Goal: Contribute content

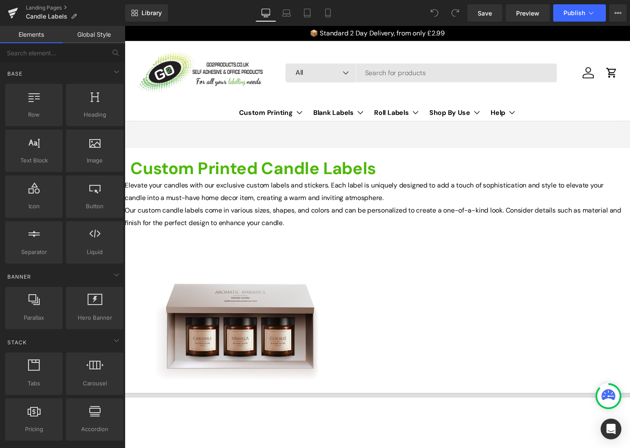
click at [125, 26] on span "Text Block" at bounding box center [125, 26] width 0 height 0
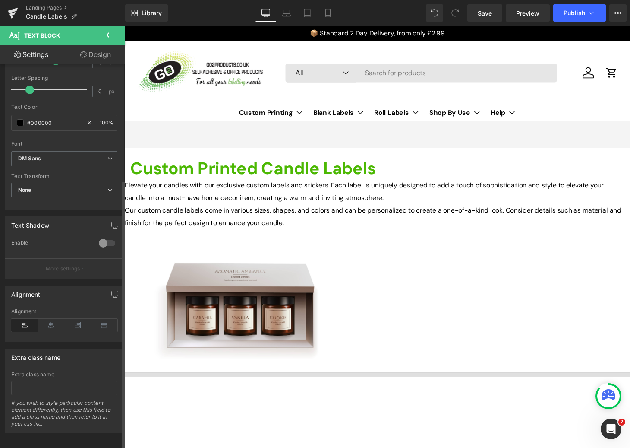
scroll to position [165, 0]
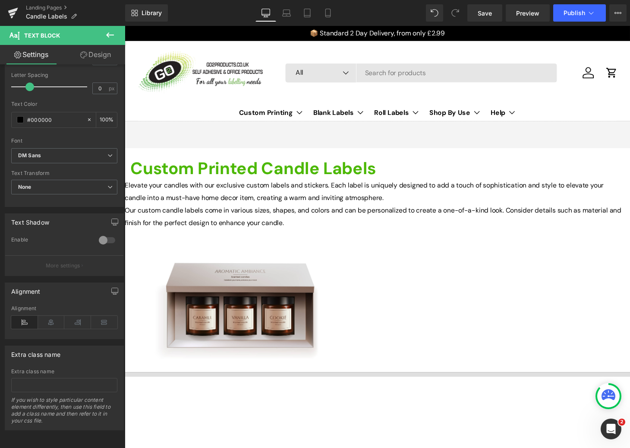
click at [291, 236] on p "Our custom candle labels come in various sizes, shapes, and colors and can be p…" at bounding box center [384, 223] width 518 height 26
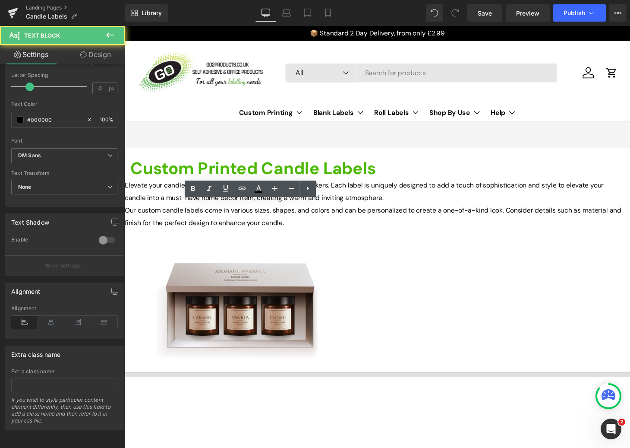
click at [167, 236] on p "Our custom candle labels come in various sizes, shapes, and colors and can be p…" at bounding box center [384, 223] width 518 height 26
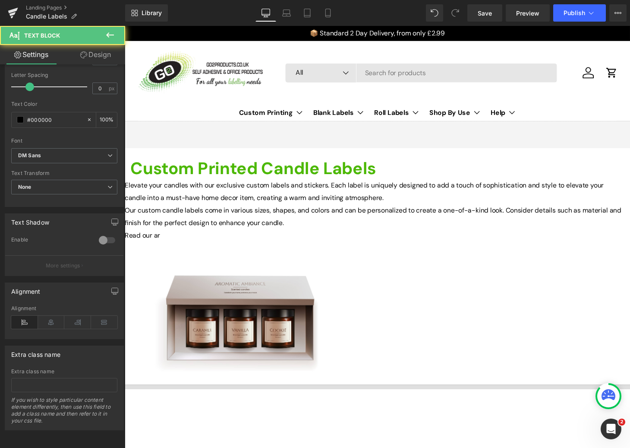
drag, startPoint x: 179, startPoint y: 318, endPoint x: 138, endPoint y: 317, distance: 41.0
click at [138, 249] on div "Elevate your candles with our exclusive custom labels and stickers. Each label …" at bounding box center [384, 216] width 518 height 65
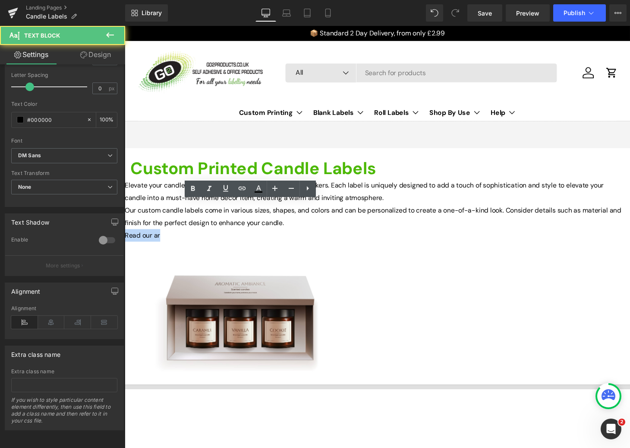
drag, startPoint x: 141, startPoint y: 317, endPoint x: 178, endPoint y: 313, distance: 36.9
click at [178, 249] on p "Read our ar" at bounding box center [384, 242] width 518 height 13
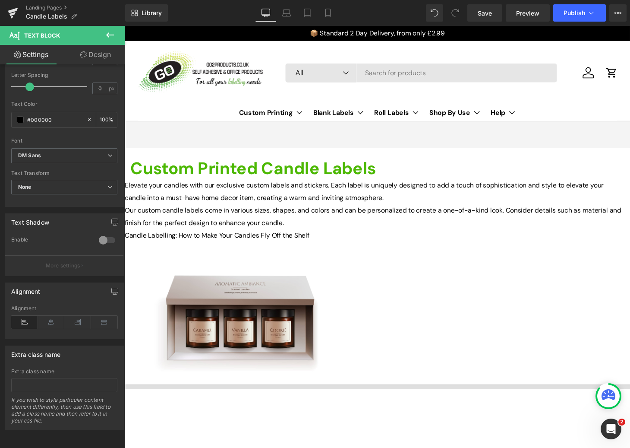
click at [127, 249] on div at bounding box center [126, 249] width 2 height 0
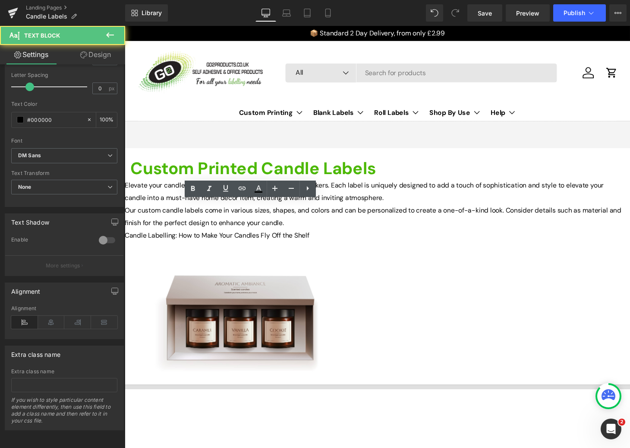
click at [142, 249] on p "Candle Labelling: How to Make Your Candles Fly Off the Shelf" at bounding box center [384, 242] width 518 height 13
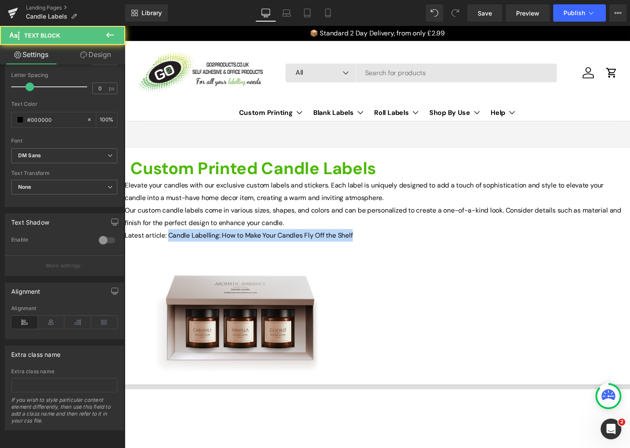
drag, startPoint x: 186, startPoint y: 317, endPoint x: 176, endPoint y: 325, distance: 13.5
click at [176, 249] on p "Latest article: Candle Labelling: How to Make Your Candles Fly Off the Shelf" at bounding box center [384, 242] width 518 height 13
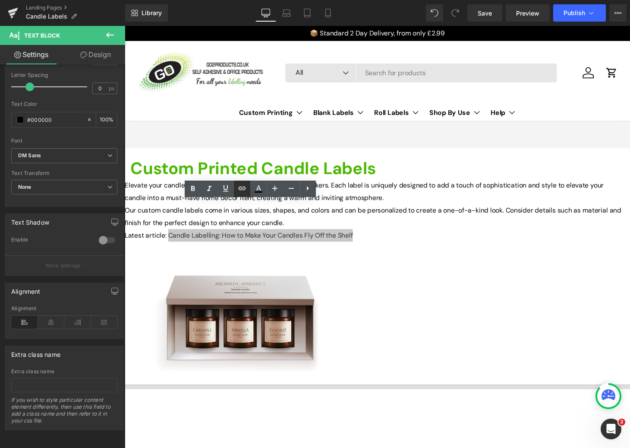
click at [235, 190] on link at bounding box center [242, 188] width 16 height 16
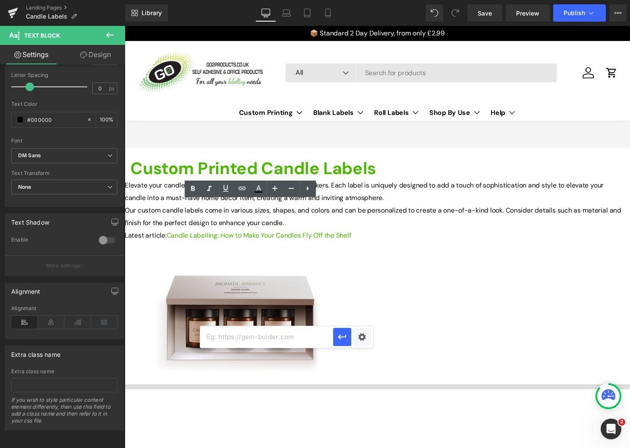
click at [253, 338] on input "text" at bounding box center [266, 337] width 133 height 22
type input "c"
paste input "/blogs/news/candle-labelling-how-to-make-your-candles-fly-off-the-shelf"
type input "/blogs/news/candle-labelling-how-to-make-your-candles-fly-off-the-shelf"
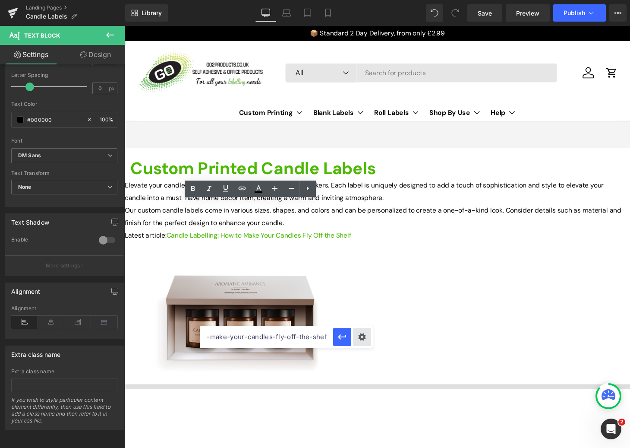
click at [361, 0] on div "Text Color Highlight Color #333333 Edit or remove link: Edit - Unlink - Cancel …" at bounding box center [315, 0] width 630 height 0
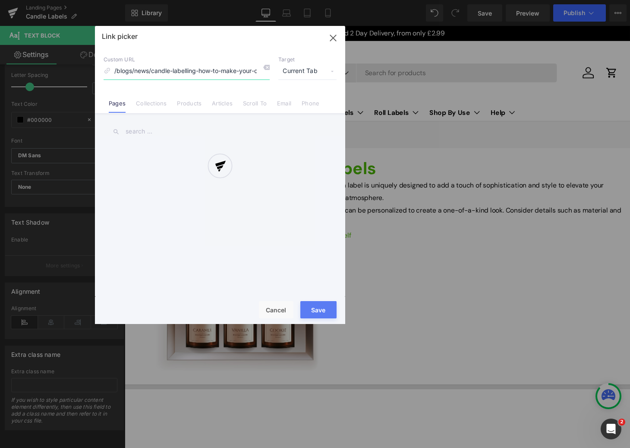
scroll to position [0, 63]
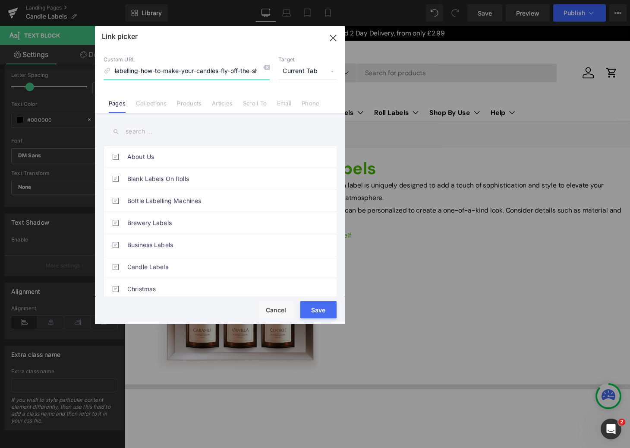
click at [181, 73] on input "/blogs/news/candle-labelling-how-to-make-your-candles-fly-off-the-shelf" at bounding box center [187, 71] width 166 height 16
drag, startPoint x: 159, startPoint y: 73, endPoint x: 77, endPoint y: 73, distance: 81.6
click at [77, 73] on div "Link picker Back to Library Insert Custom URL /blogs/news/candle-labelling-how-…" at bounding box center [315, 224] width 630 height 448
click at [166, 73] on input "/blogs/news/candle-labelling-how-to-make-your-candles-fly-off-the-shelf" at bounding box center [187, 71] width 166 height 16
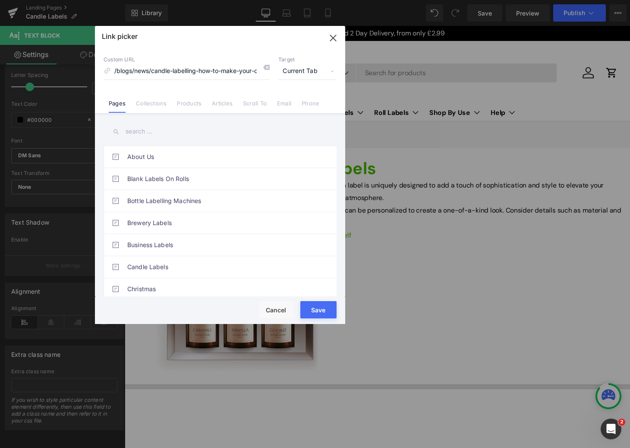
click at [317, 313] on button "Save" at bounding box center [319, 309] width 36 height 17
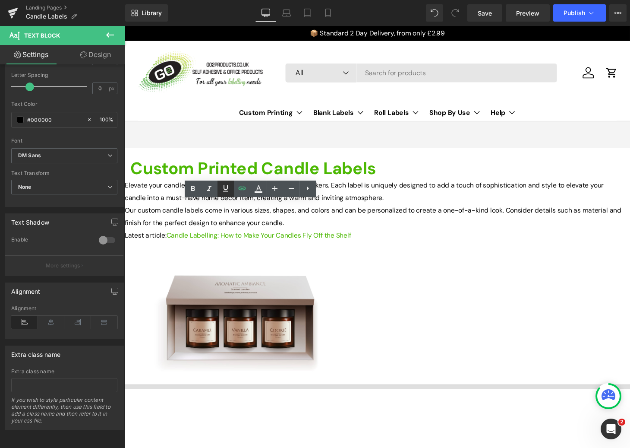
click at [222, 190] on icon at bounding box center [226, 188] width 10 height 10
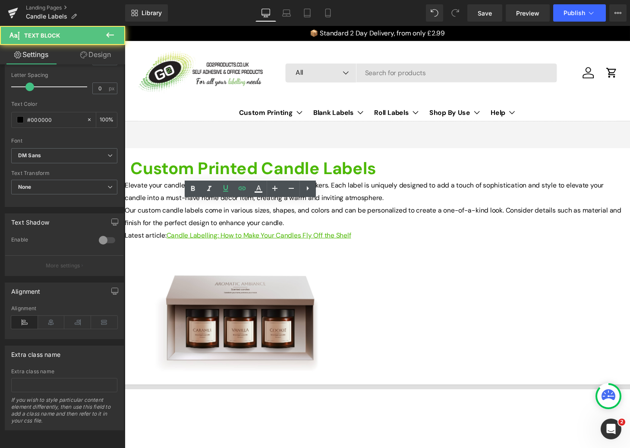
click at [226, 236] on p "Our custom candle labels come in various sizes, shapes, and colors and can be p…" at bounding box center [384, 223] width 518 height 26
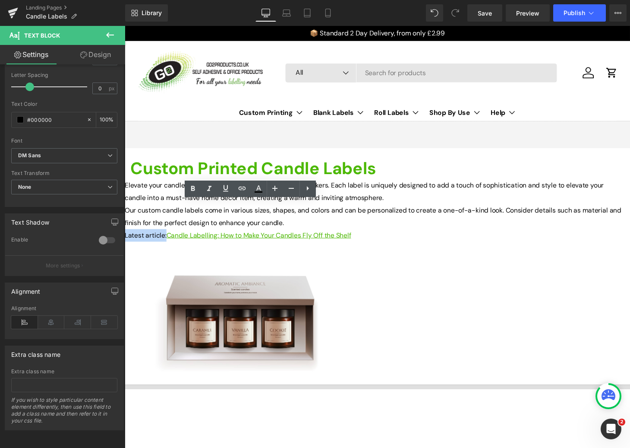
drag, startPoint x: 140, startPoint y: 317, endPoint x: 183, endPoint y: 315, distance: 42.4
click at [183, 249] on p "Latest article: Candle Labelling: How to Make Your Candles Fly Off the Shelf" at bounding box center [384, 242] width 518 height 13
click at [199, 236] on p "Our custom candle labels come in various sizes, shapes, and colors and can be p…" at bounding box center [384, 223] width 518 height 26
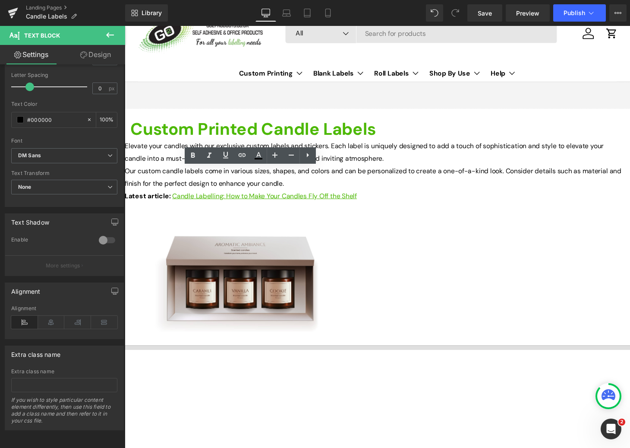
scroll to position [41, 0]
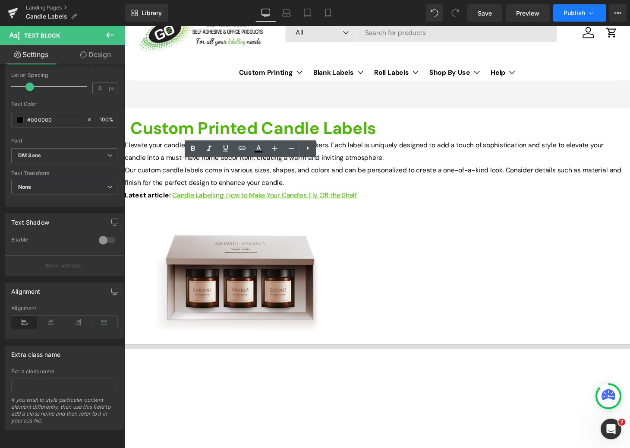
click at [576, 13] on span "Publish" at bounding box center [575, 12] width 22 height 7
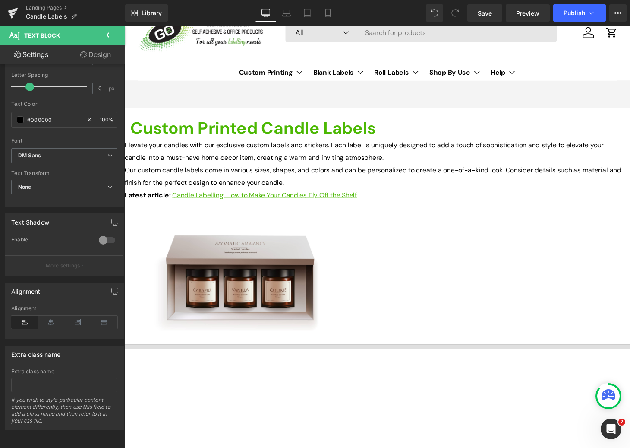
click at [271, 131] on strong "Custom Printed Candle Labels" at bounding box center [257, 131] width 254 height 22
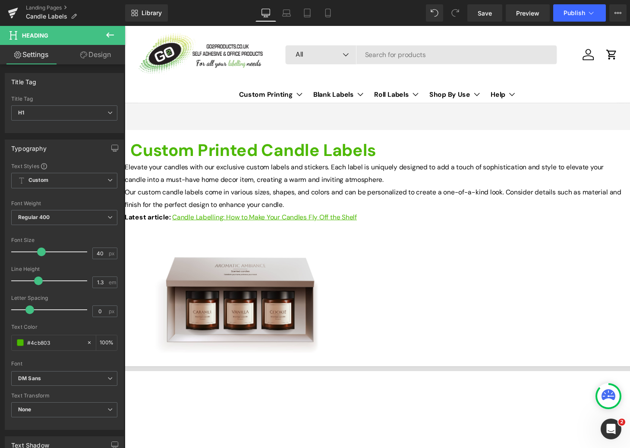
scroll to position [0, 0]
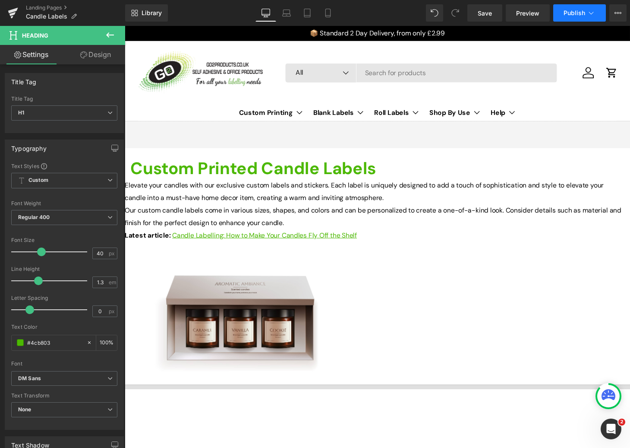
click at [567, 14] on span "Publish" at bounding box center [575, 12] width 22 height 7
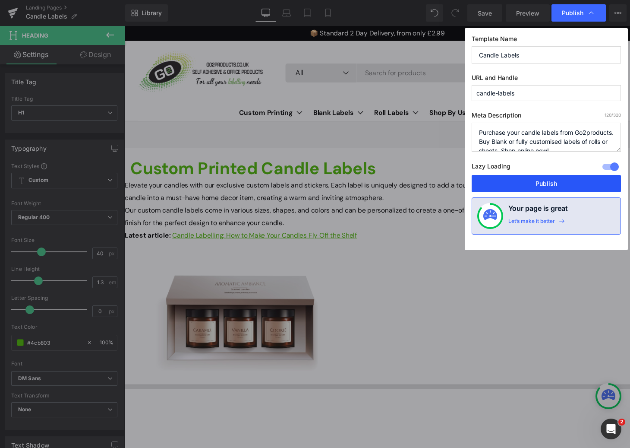
click at [516, 181] on button "Publish" at bounding box center [546, 183] width 149 height 17
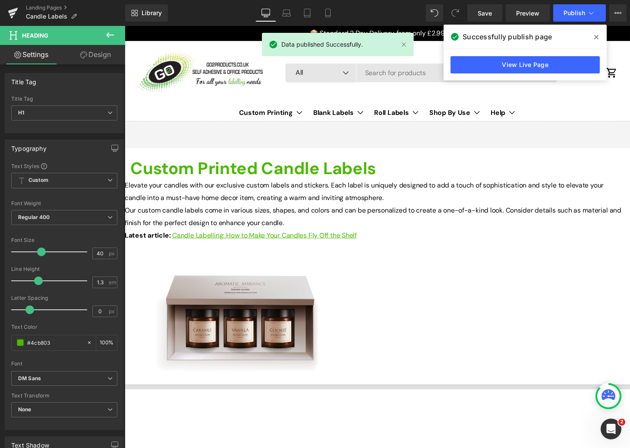
click at [193, 236] on p "Our custom candle labels come in various sizes, shapes, and colors and can be p…" at bounding box center [384, 223] width 518 height 26
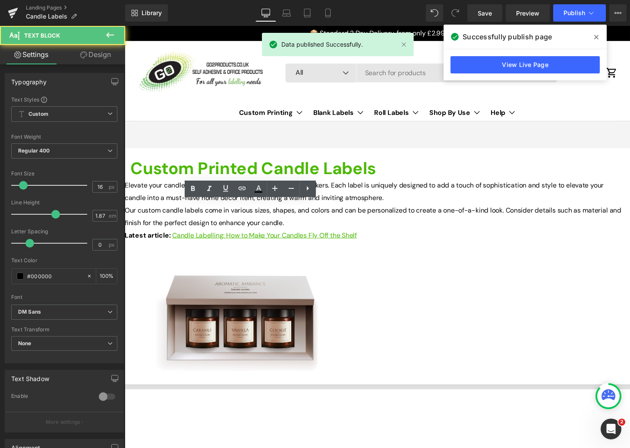
click at [196, 236] on p "Our custom candle labels come in various sizes, shapes, and colors and can be p…" at bounding box center [384, 223] width 518 height 26
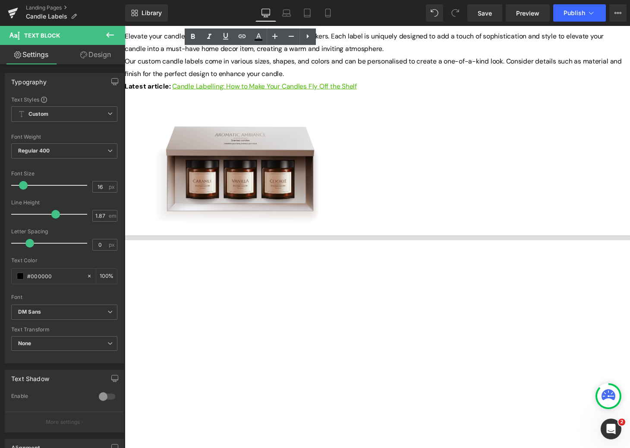
scroll to position [172, 0]
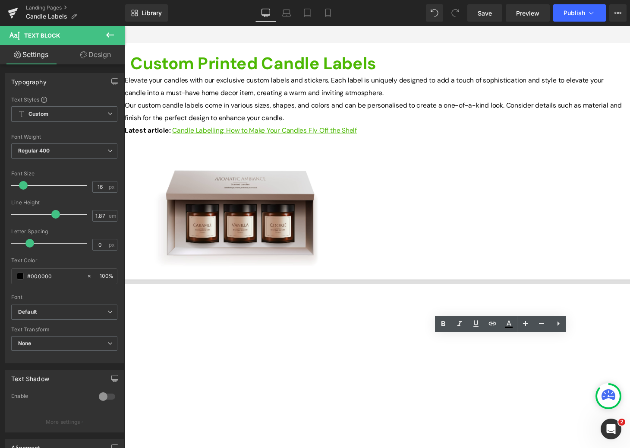
scroll to position [0, 0]
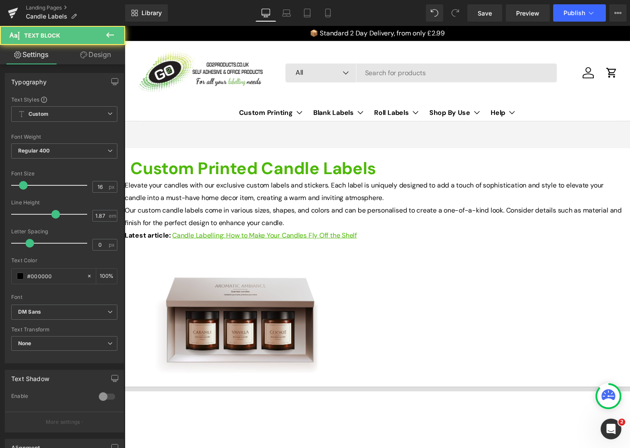
click at [176, 249] on p "Latest article: Candle Labelling: How to Make Your Candles Fly Off the Shelf" at bounding box center [384, 242] width 518 height 13
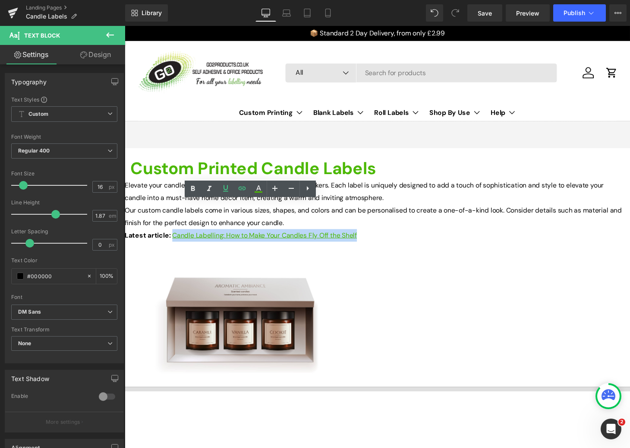
drag, startPoint x: 169, startPoint y: 328, endPoint x: 188, endPoint y: 320, distance: 20.1
click at [188, 249] on p "Latest article: Candle Labelling: How to Make Your Candles Fly Off the Shelf" at bounding box center [384, 242] width 518 height 13
click at [195, 188] on icon at bounding box center [193, 189] width 10 height 10
click at [197, 236] on p "Our custom candle labels come in various sizes, shapes, and colors and can be p…" at bounding box center [384, 223] width 518 height 26
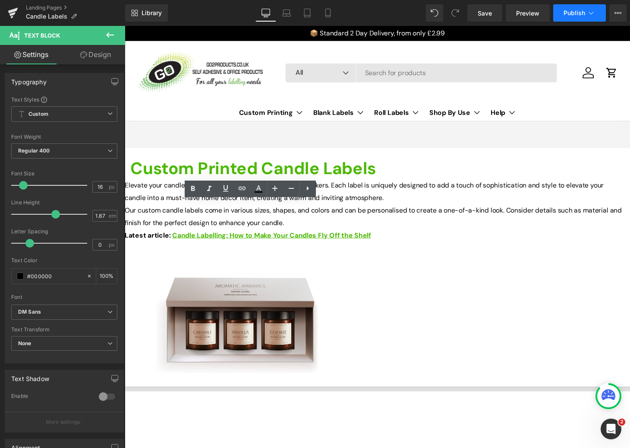
click at [573, 16] on span "Publish" at bounding box center [575, 12] width 22 height 7
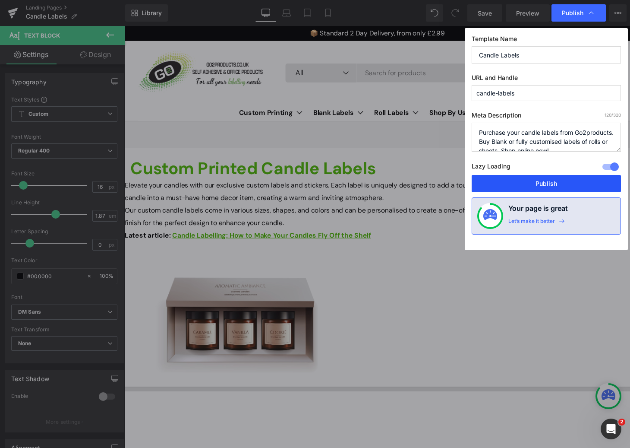
click at [545, 178] on button "Publish" at bounding box center [546, 183] width 149 height 17
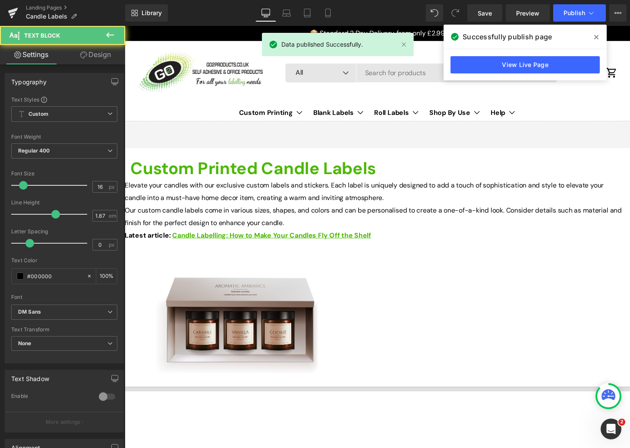
click at [346, 236] on p "Our custom candle labels come in various sizes, shapes, and colors and can be p…" at bounding box center [384, 223] width 518 height 26
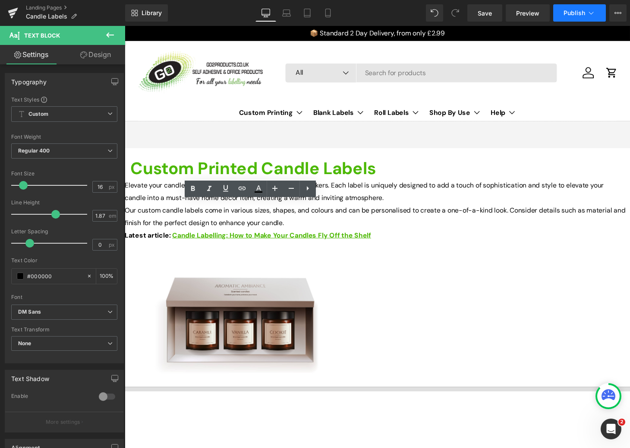
click at [575, 13] on span "Publish" at bounding box center [575, 12] width 22 height 7
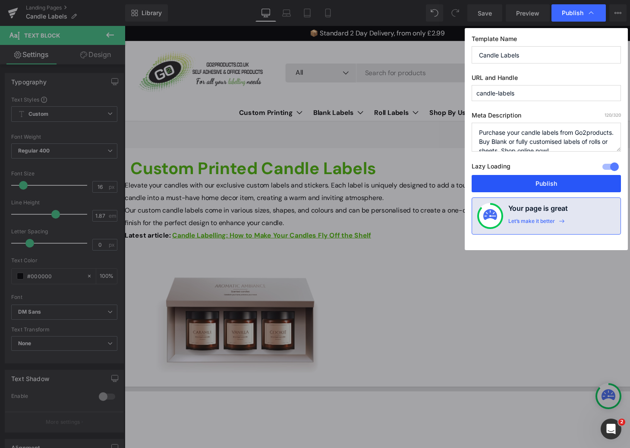
click at [532, 176] on button "Publish" at bounding box center [546, 183] width 149 height 17
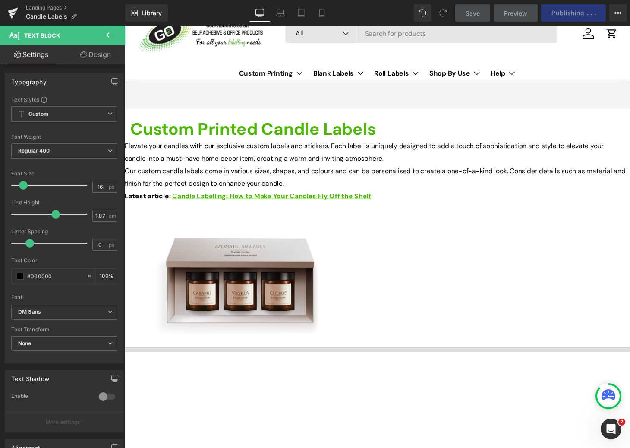
scroll to position [40, 0]
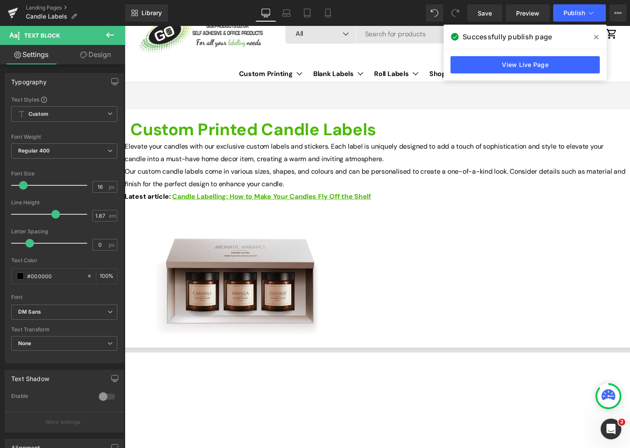
click at [172, 206] on strong "Latest article:" at bounding box center [148, 201] width 47 height 9
